Goal: Information Seeking & Learning: Check status

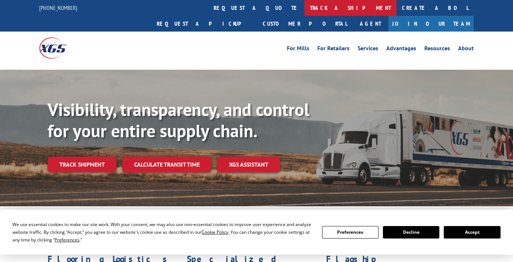
click at [304, 6] on link "track a shipment" at bounding box center [350, 8] width 92 height 16
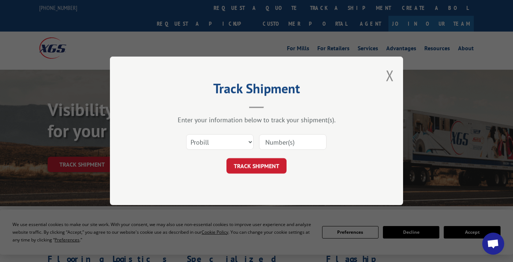
click at [270, 141] on input at bounding box center [292, 141] width 67 height 15
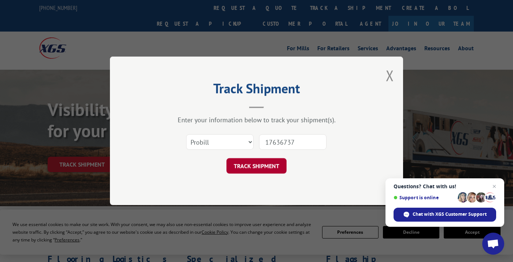
type input "17636737"
click at [266, 167] on button "TRACK SHIPMENT" at bounding box center [256, 165] width 60 height 15
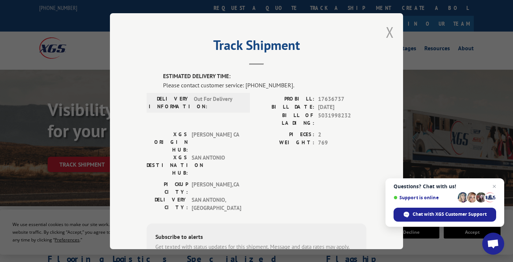
click at [389, 37] on button "Close modal" at bounding box center [390, 31] width 8 height 19
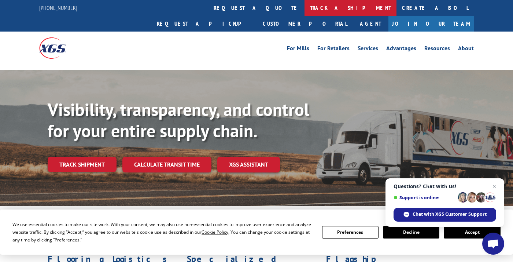
click at [304, 8] on link "track a shipment" at bounding box center [350, 8] width 92 height 16
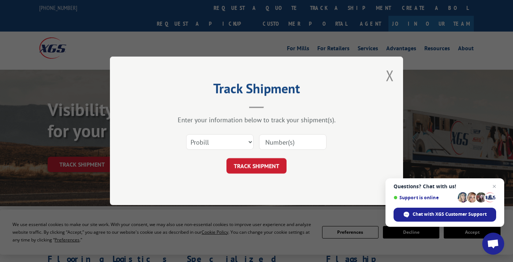
click at [288, 144] on input at bounding box center [292, 141] width 67 height 15
type input "17665327"
click at [273, 167] on button "TRACK SHIPMENT" at bounding box center [256, 165] width 60 height 15
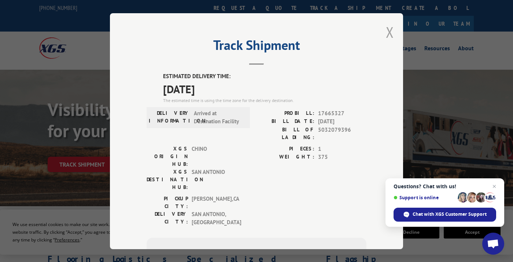
click at [386, 36] on button "Close modal" at bounding box center [390, 31] width 8 height 19
